Goal: Task Accomplishment & Management: Use online tool/utility

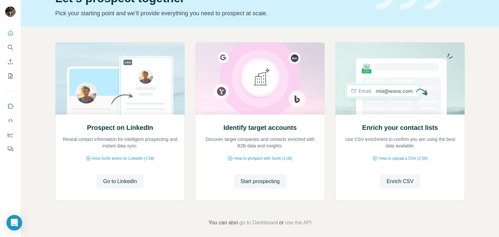
scroll to position [44, 0]
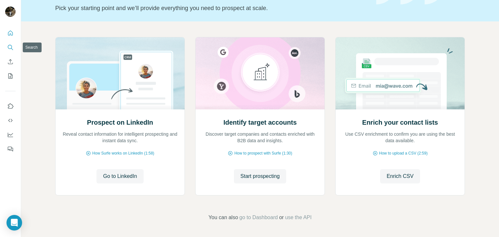
click at [11, 50] on icon "Search" at bounding box center [10, 47] width 6 height 6
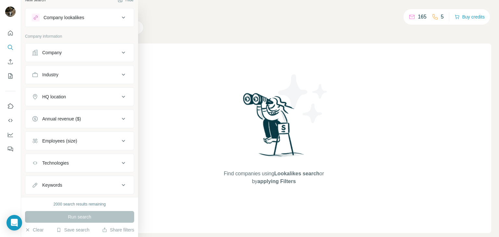
scroll to position [8, 0]
click at [110, 55] on div "Company" at bounding box center [76, 53] width 88 height 6
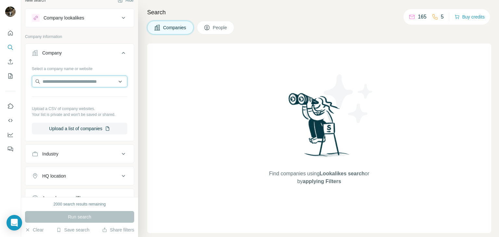
click at [103, 85] on input "text" at bounding box center [80, 82] width 96 height 12
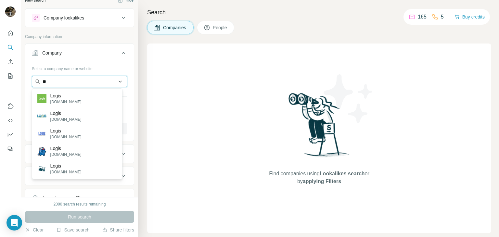
type input "*"
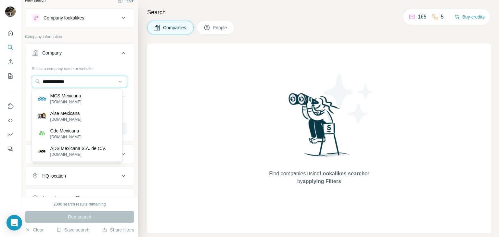
type input "**********"
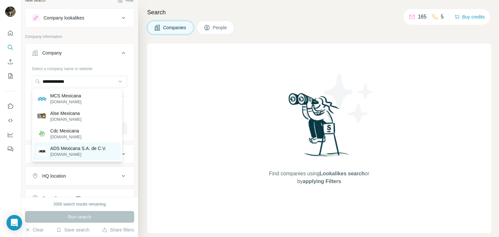
click at [89, 146] on p "ADS Mexicana S.A. de C.V." at bounding box center [78, 148] width 56 height 6
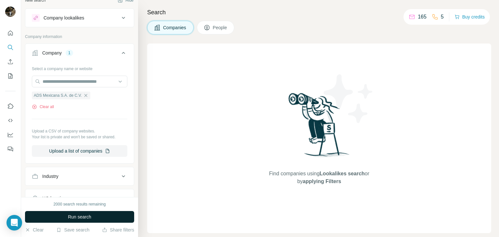
click at [83, 212] on button "Run search" at bounding box center [79, 217] width 109 height 12
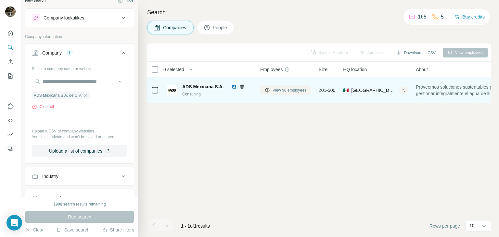
click at [270, 88] on button "View 98 employees" at bounding box center [285, 90] width 51 height 10
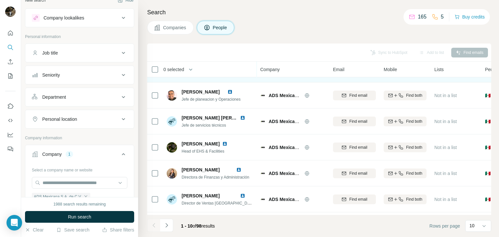
scroll to position [73, 0]
click at [108, 76] on div "Seniority" at bounding box center [76, 75] width 88 height 6
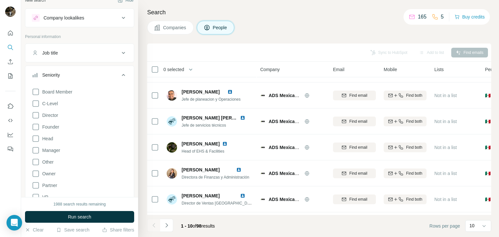
click at [108, 75] on div "Seniority" at bounding box center [76, 75] width 88 height 6
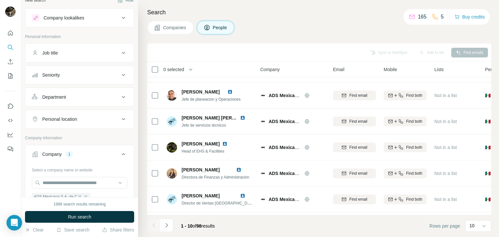
click at [108, 75] on div "Seniority" at bounding box center [76, 75] width 88 height 6
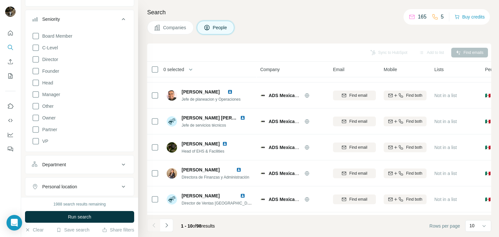
scroll to position [0, 0]
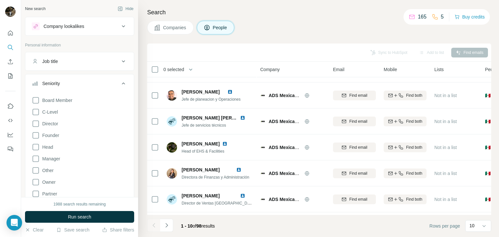
click at [103, 86] on div "Seniority" at bounding box center [76, 83] width 88 height 6
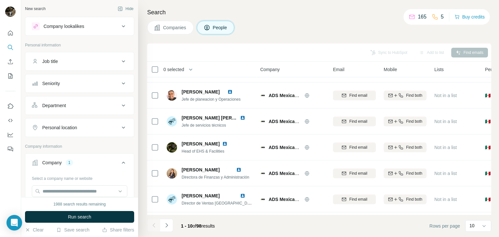
click at [100, 107] on div "Department" at bounding box center [76, 105] width 88 height 6
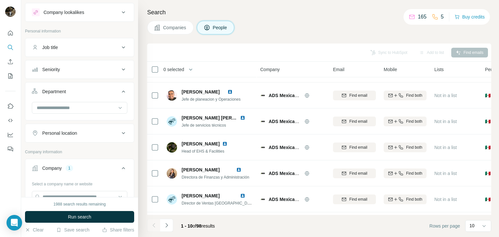
scroll to position [14, 0]
click at [109, 86] on button "Department" at bounding box center [79, 92] width 109 height 18
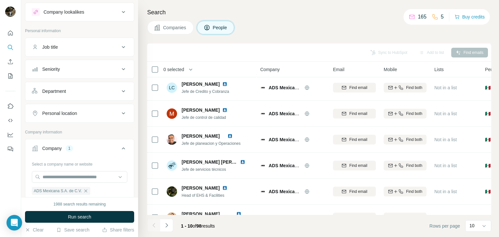
scroll to position [30, 0]
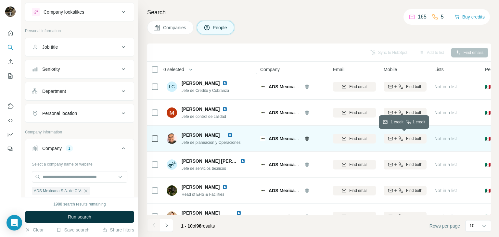
click at [403, 136] on div "Find both" at bounding box center [405, 139] width 43 height 6
click at [413, 137] on span "Find both" at bounding box center [414, 139] width 16 height 6
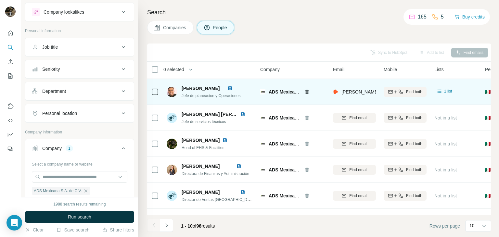
scroll to position [0, 0]
